Goal: Share content: Share content

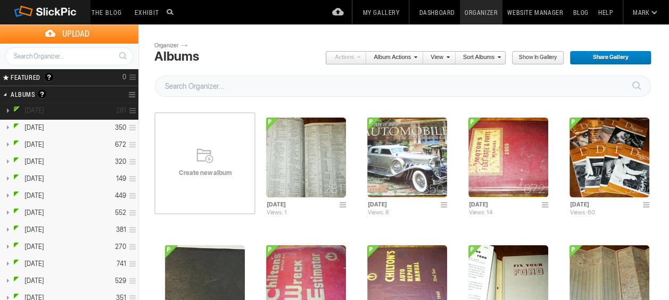
click at [35, 109] on span "[DATE]" at bounding box center [34, 111] width 20 height 9
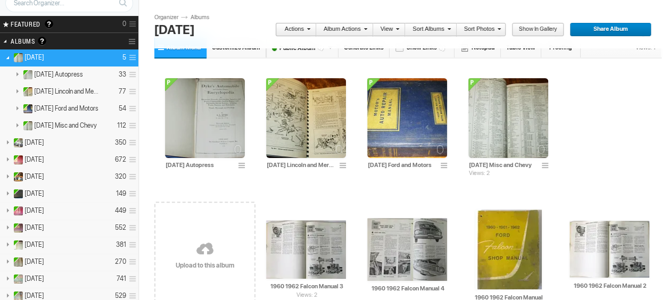
scroll to position [160, 0]
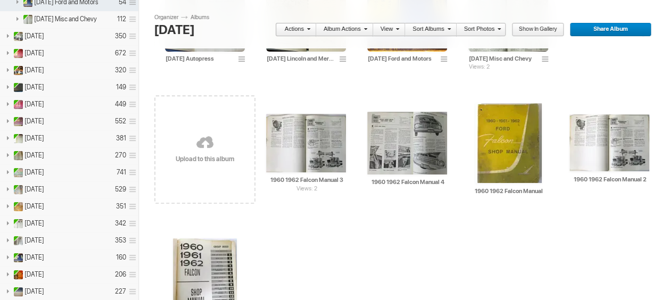
click at [210, 150] on link at bounding box center [204, 143] width 101 height 123
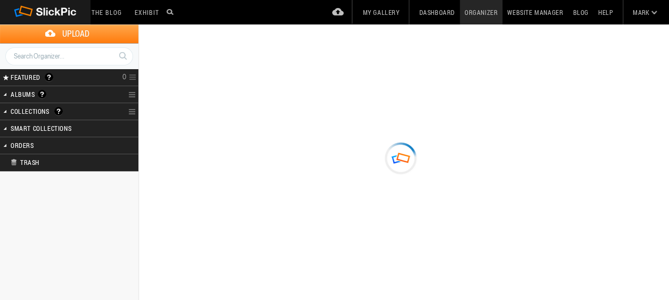
type input "[DATE]"
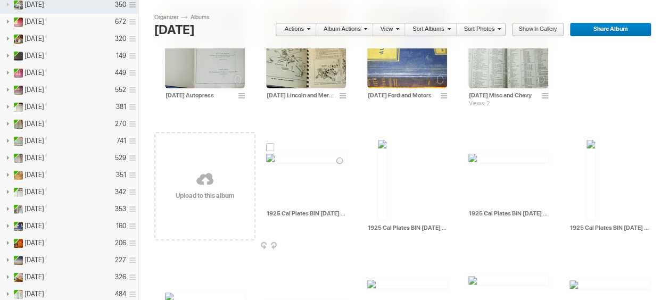
scroll to position [107, 0]
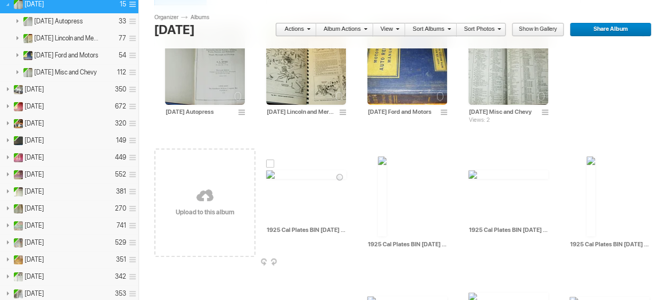
click at [271, 162] on div at bounding box center [270, 164] width 9 height 9
click at [382, 150] on div at bounding box center [382, 150] width 9 height 9
click at [473, 164] on div at bounding box center [473, 164] width 9 height 9
click at [591, 146] on div at bounding box center [591, 150] width 9 height 9
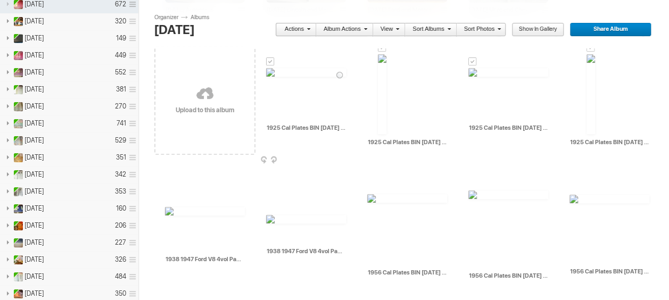
scroll to position [213, 0]
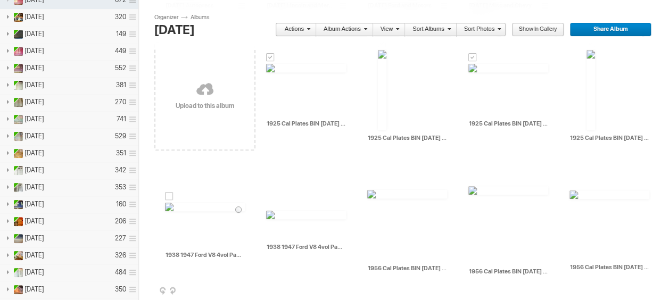
click at [169, 195] on div at bounding box center [169, 196] width 9 height 9
click at [270, 203] on div at bounding box center [270, 204] width 9 height 9
click at [372, 181] on div at bounding box center [371, 183] width 9 height 9
click at [474, 180] on div at bounding box center [473, 180] width 9 height 9
click at [575, 185] on div at bounding box center [574, 184] width 9 height 9
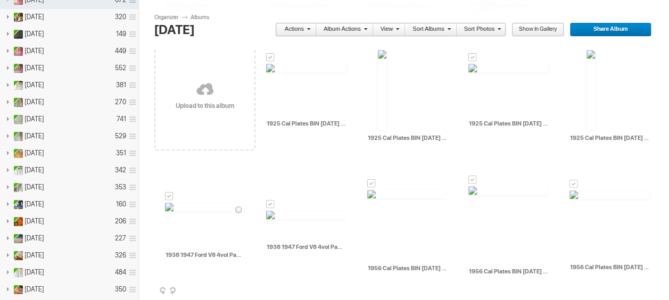
scroll to position [320, 0]
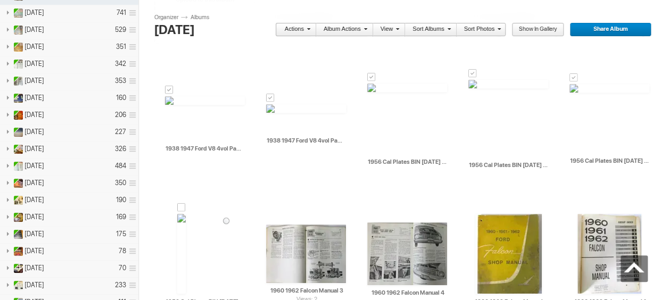
click at [179, 208] on div at bounding box center [181, 207] width 9 height 9
click at [310, 28] on span at bounding box center [307, 29] width 6 height 6
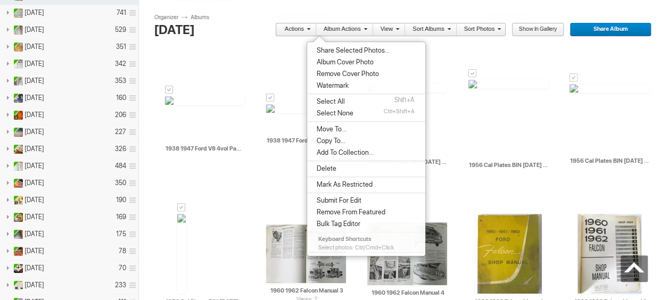
click at [333, 48] on span "Share Selected Photos..." at bounding box center [352, 50] width 76 height 9
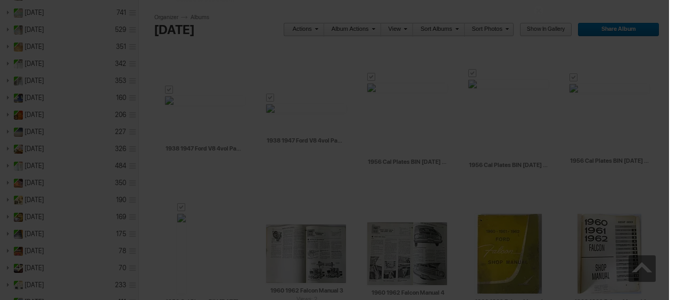
type textarea "<!-- SlickPic.com image hosting. HTML Bulk Share code Starts Here --> <div styl…"
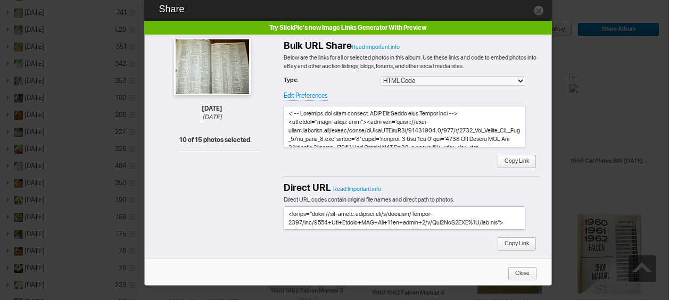
click at [341, 118] on textarea at bounding box center [405, 127] width 242 height 42
click at [519, 268] on span "Close" at bounding box center [519, 274] width 22 height 14
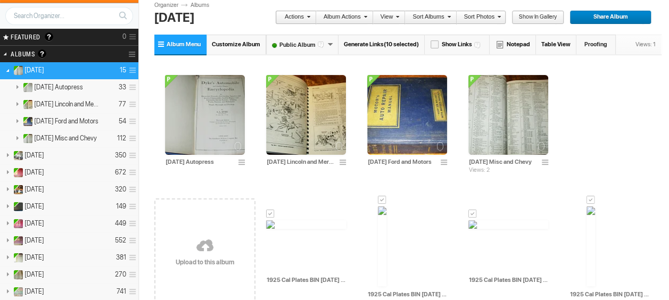
scroll to position [0, 0]
